Goal: Task Accomplishment & Management: Complete application form

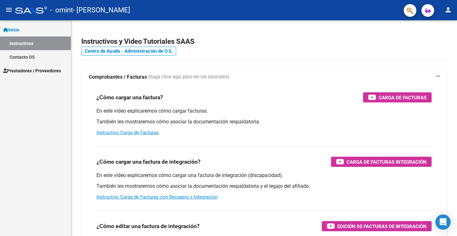
click at [49, 71] on span "Prestadores / Proveedores" at bounding box center [32, 70] width 58 height 7
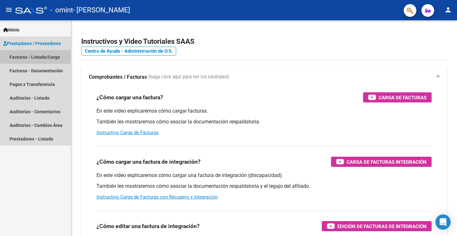
click at [54, 56] on link "Facturas - Listado/Carga" at bounding box center [35, 57] width 71 height 14
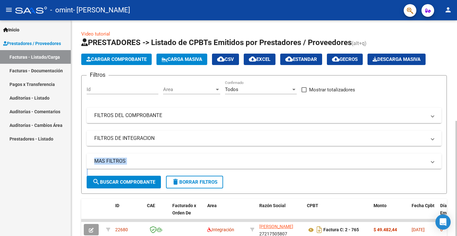
drag, startPoint x: 454, startPoint y: 143, endPoint x: 451, endPoint y: 190, distance: 47.4
click at [451, 190] on div "Video tutorial PRESTADORES -> Listado de CPBTs Emitidos por Prestadores / Prove…" at bounding box center [264, 219] width 386 height 399
click at [455, 216] on div "Video tutorial PRESTADORES -> Listado de CPBTs Emitidos por Prestadores / Prove…" at bounding box center [264, 219] width 386 height 399
click at [441, 222] on icon "Open Intercom Messenger" at bounding box center [443, 222] width 7 height 8
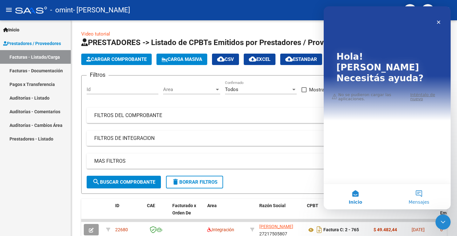
click at [421, 192] on button "Mensajes" at bounding box center [420, 196] width 64 height 25
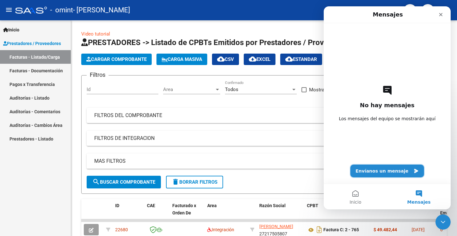
click at [399, 172] on button "Envíanos un mensaje" at bounding box center [388, 171] width 74 height 13
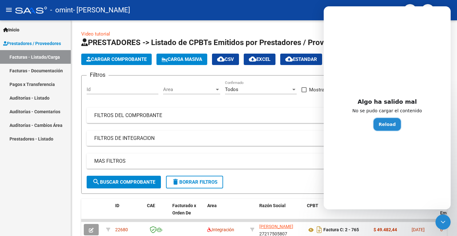
click at [389, 124] on button "Reload" at bounding box center [387, 124] width 27 height 13
click at [294, 109] on mat-expansion-panel-header "FILTROS DEL COMPROBANTE" at bounding box center [264, 115] width 355 height 15
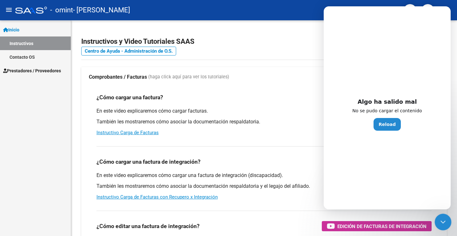
click at [441, 222] on icon "Cerrar Intercom Messenger" at bounding box center [443, 222] width 8 height 8
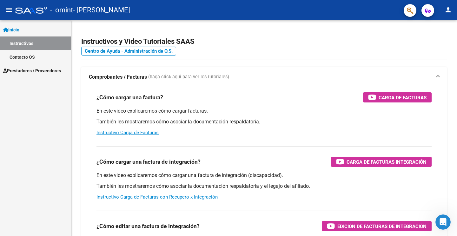
click at [57, 70] on span "Prestadores / Proveedores" at bounding box center [32, 70] width 58 height 7
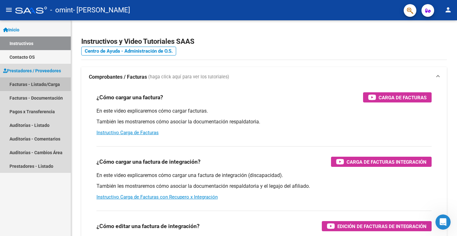
click at [55, 85] on link "Facturas - Listado/Carga" at bounding box center [35, 85] width 71 height 14
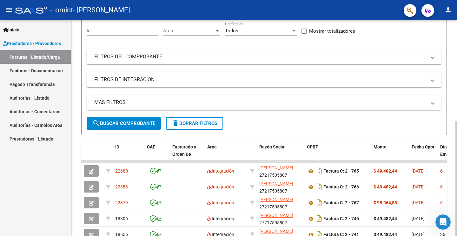
scroll to position [62, 0]
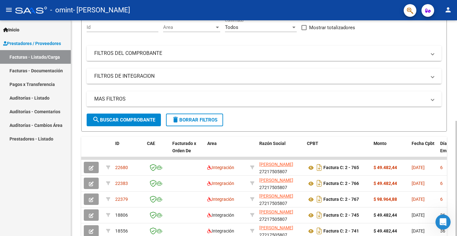
click at [455, 159] on div "Video tutorial PRESTADORES -> Listado de CPBTs Emitidos por Prestadores / Prove…" at bounding box center [265, 157] width 388 height 399
click at [450, 234] on div "Video tutorial PRESTADORES -> Listado de CPBTs Emitidos por Prestadores / Prove…" at bounding box center [264, 157] width 386 height 399
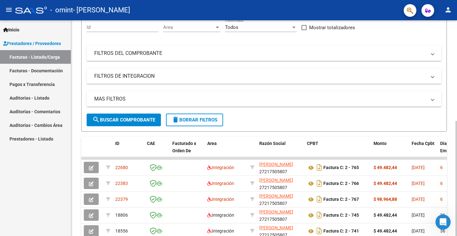
click at [450, 234] on div "Video tutorial PRESTADORES -> Listado de CPBTs Emitidos por Prestadores / Prove…" at bounding box center [264, 157] width 386 height 399
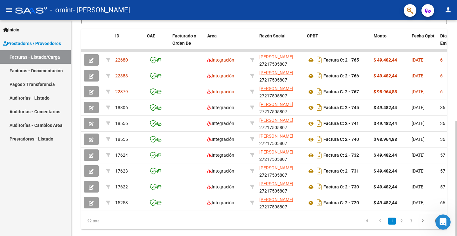
scroll to position [189, 0]
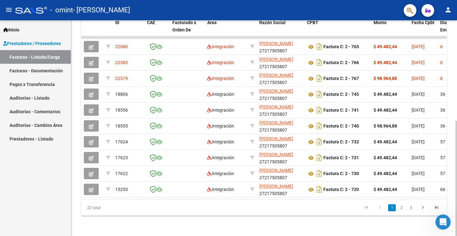
click at [448, 171] on div "Video tutorial PRESTADORES -> Listado de CPBTs Emitidos por Prestadores / Prove…" at bounding box center [265, 36] width 388 height 399
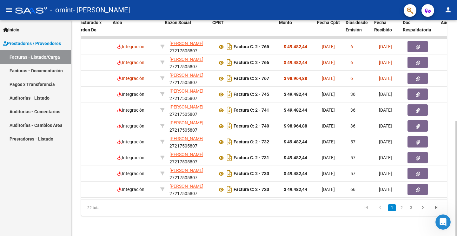
scroll to position [0, 95]
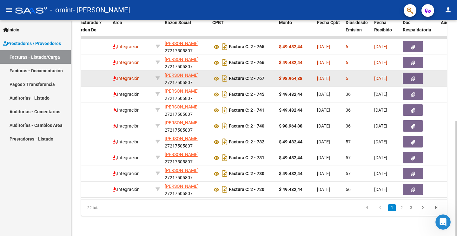
click at [414, 77] on icon "button" at bounding box center [413, 79] width 4 height 5
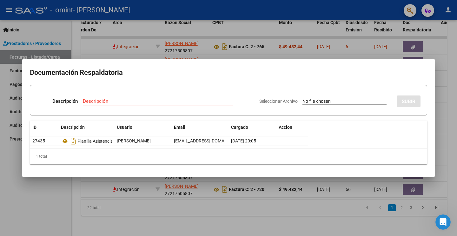
click at [444, 46] on div at bounding box center [228, 118] width 457 height 236
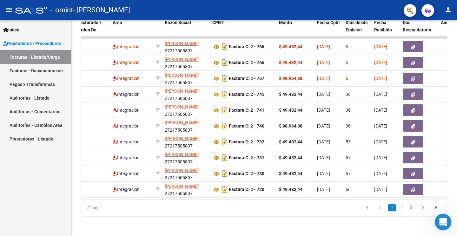
click at [443, 222] on icon "Abrir Intercom Messenger" at bounding box center [442, 221] width 10 height 10
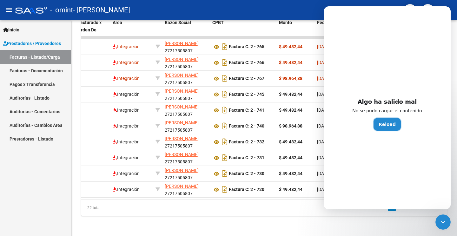
click at [383, 124] on button "Reload" at bounding box center [387, 124] width 27 height 13
click at [9, 203] on div "Inicio Instructivos Contacto OS Prestadores / Proveedores Facturas - Listado/Ca…" at bounding box center [35, 128] width 71 height 216
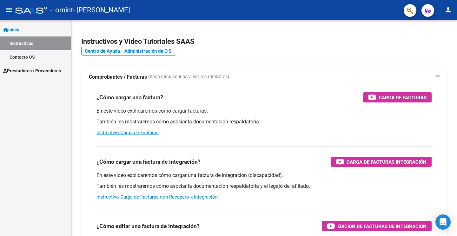
click at [56, 71] on span "Prestadores / Proveedores" at bounding box center [32, 70] width 58 height 7
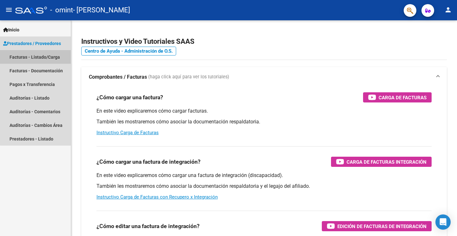
click at [57, 56] on link "Facturas - Listado/Carga" at bounding box center [35, 57] width 71 height 14
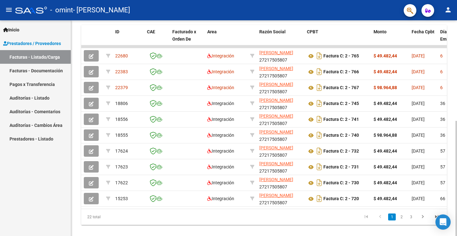
scroll to position [182, 0]
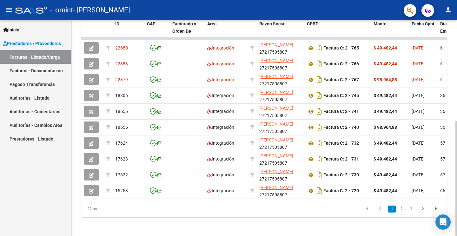
click at [452, 184] on div "Video tutorial PRESTADORES -> Listado de CPBTs Emitidos por Prestadores / Prove…" at bounding box center [265, 37] width 388 height 399
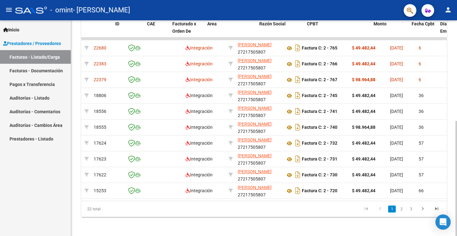
scroll to position [0, 0]
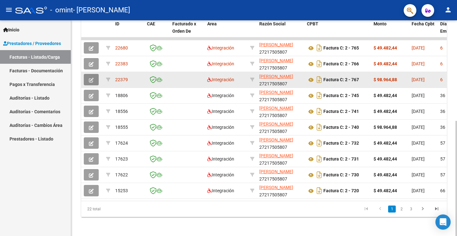
click at [92, 78] on icon "button" at bounding box center [91, 80] width 5 height 5
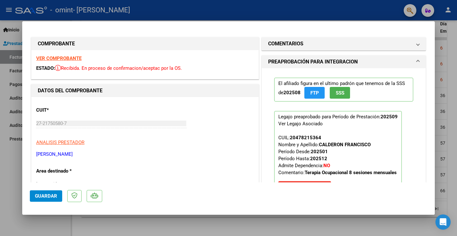
click at [353, 62] on h1 "PREAPROBACIÓN PARA INTEGRACION" at bounding box center [313, 62] width 90 height 8
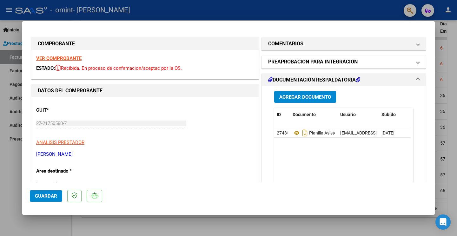
click at [417, 64] on span at bounding box center [418, 62] width 3 height 8
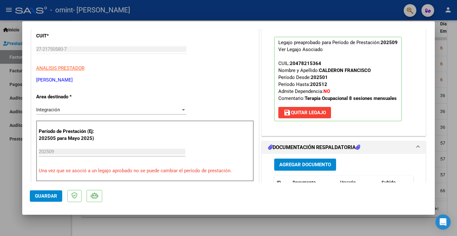
scroll to position [85, 0]
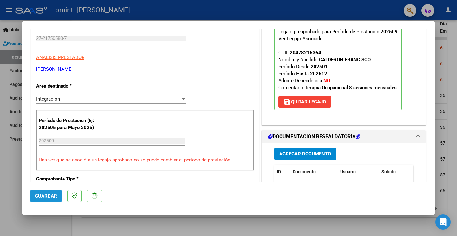
click at [47, 194] on span "Guardar" at bounding box center [46, 196] width 22 height 6
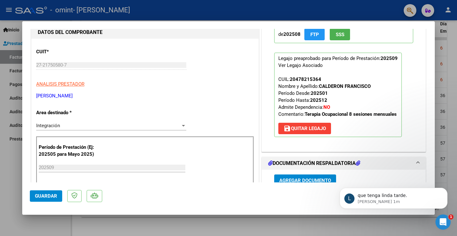
scroll to position [0, 0]
